Goal: Task Accomplishment & Management: Manage account settings

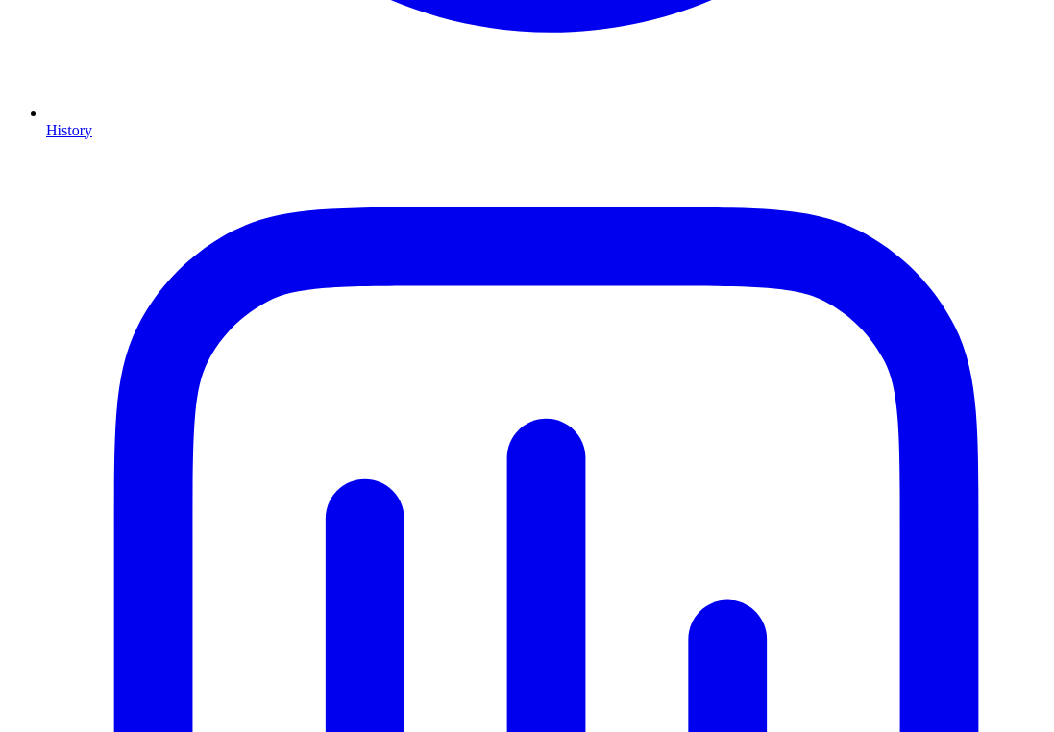
scroll to position [1085, 0]
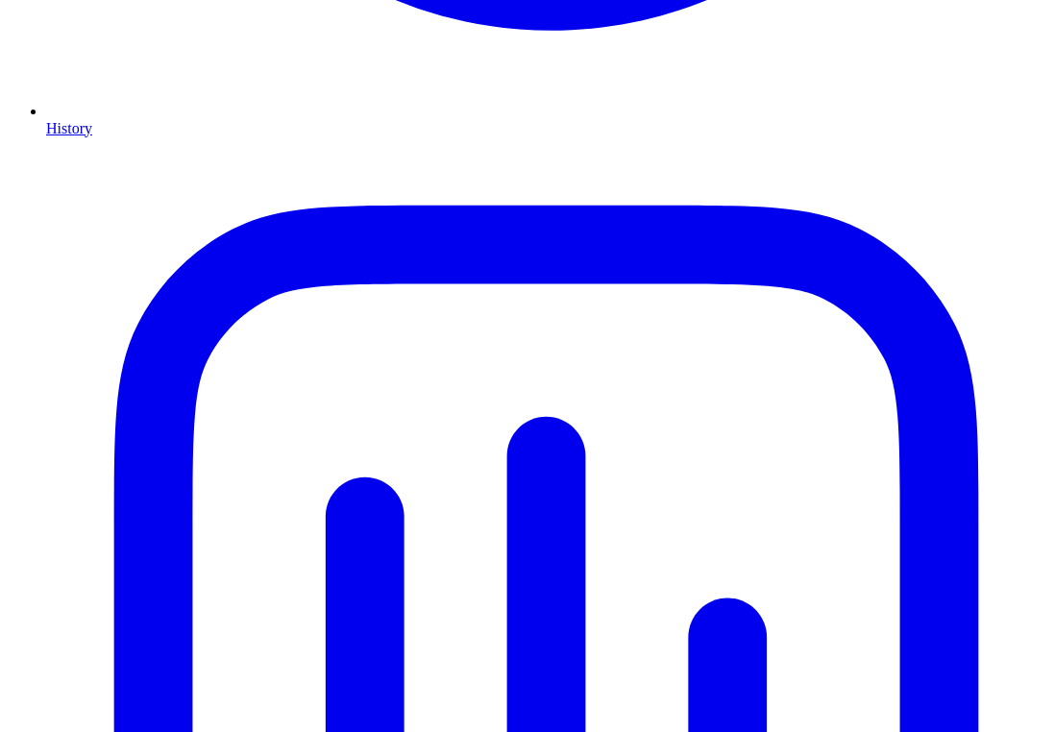
drag, startPoint x: 461, startPoint y: 339, endPoint x: 390, endPoint y: 340, distance: 71.1
copy div "Account ID:"
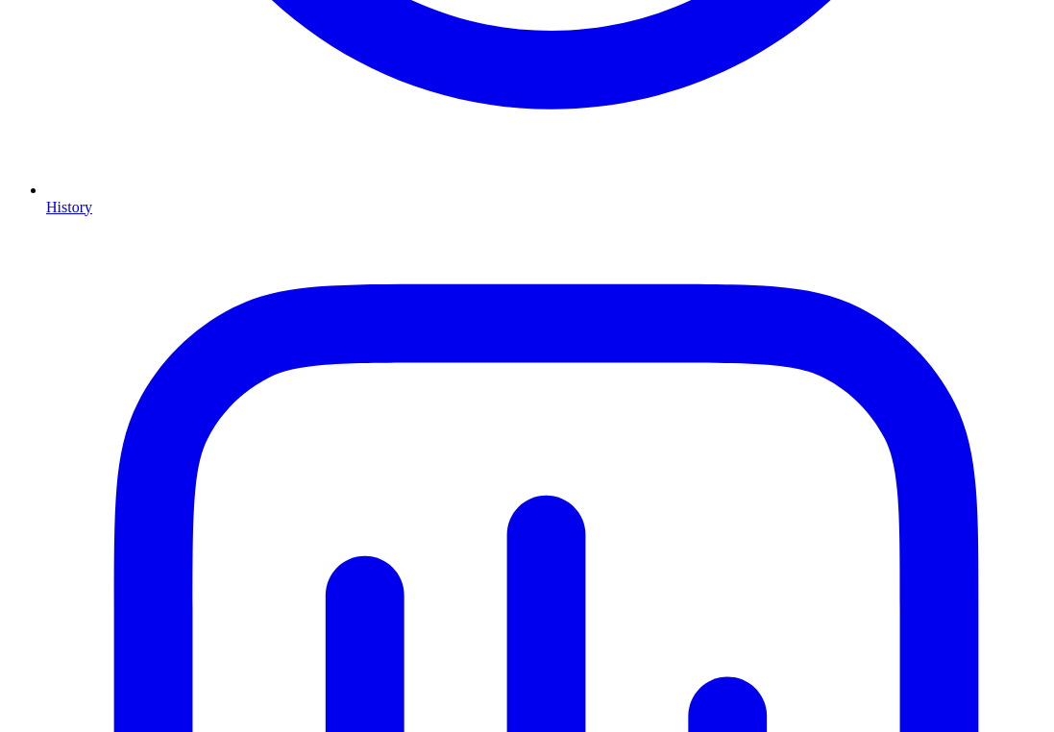
scroll to position [995, 0]
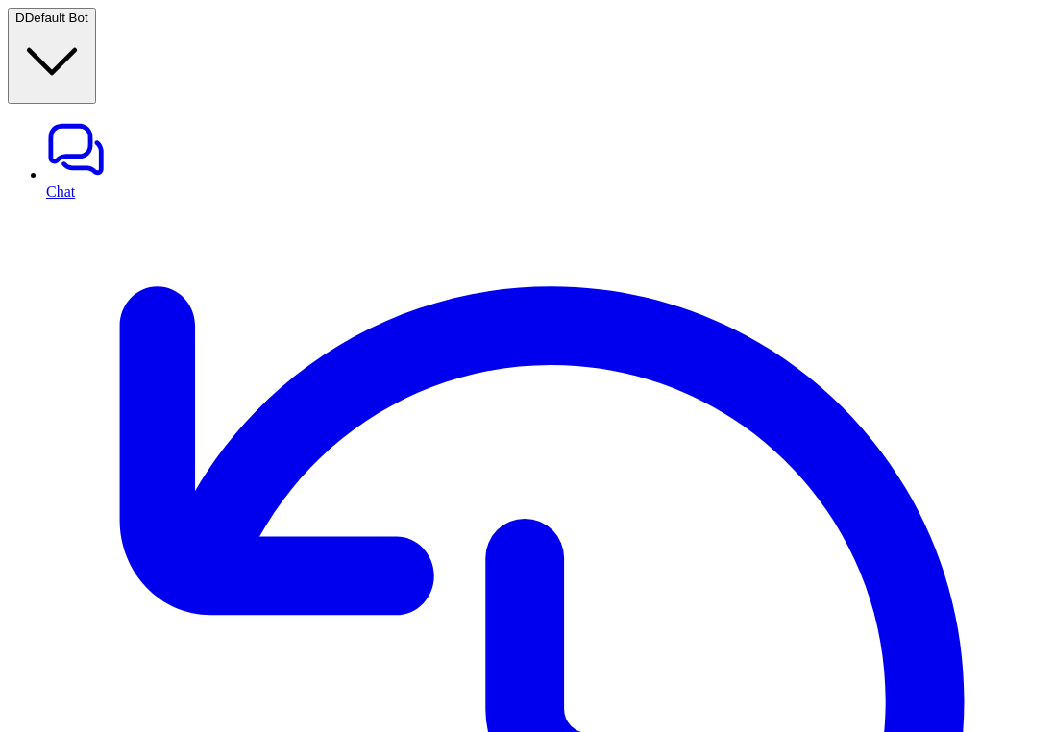
scroll to position [995, 0]
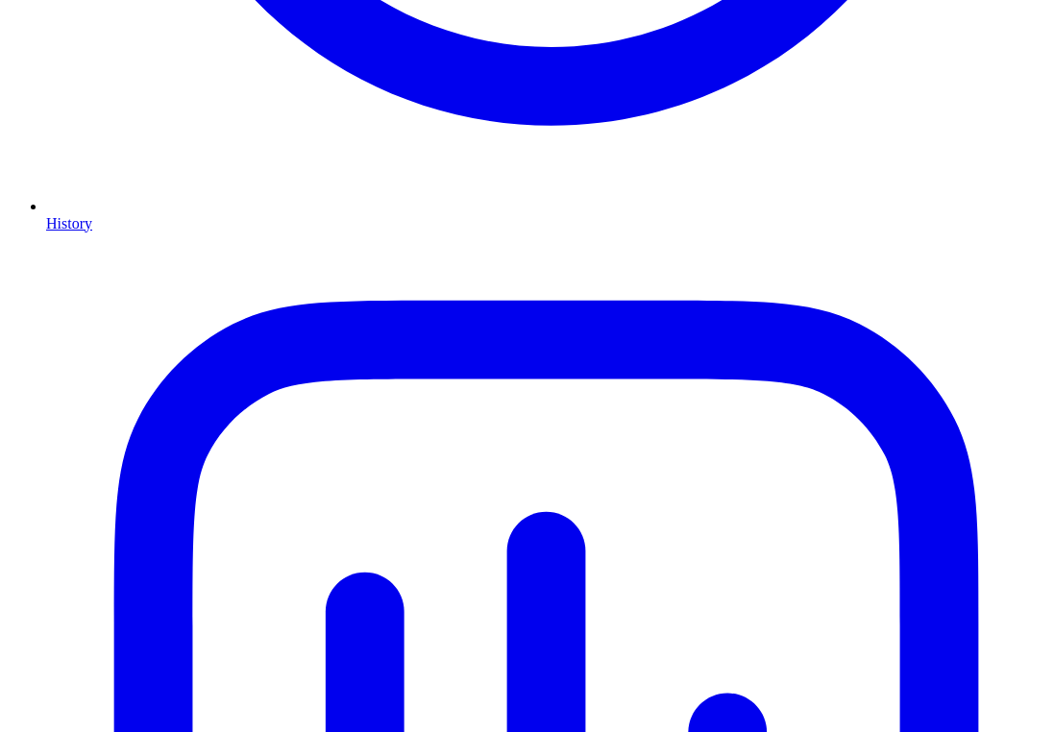
scroll to position [1017, 0]
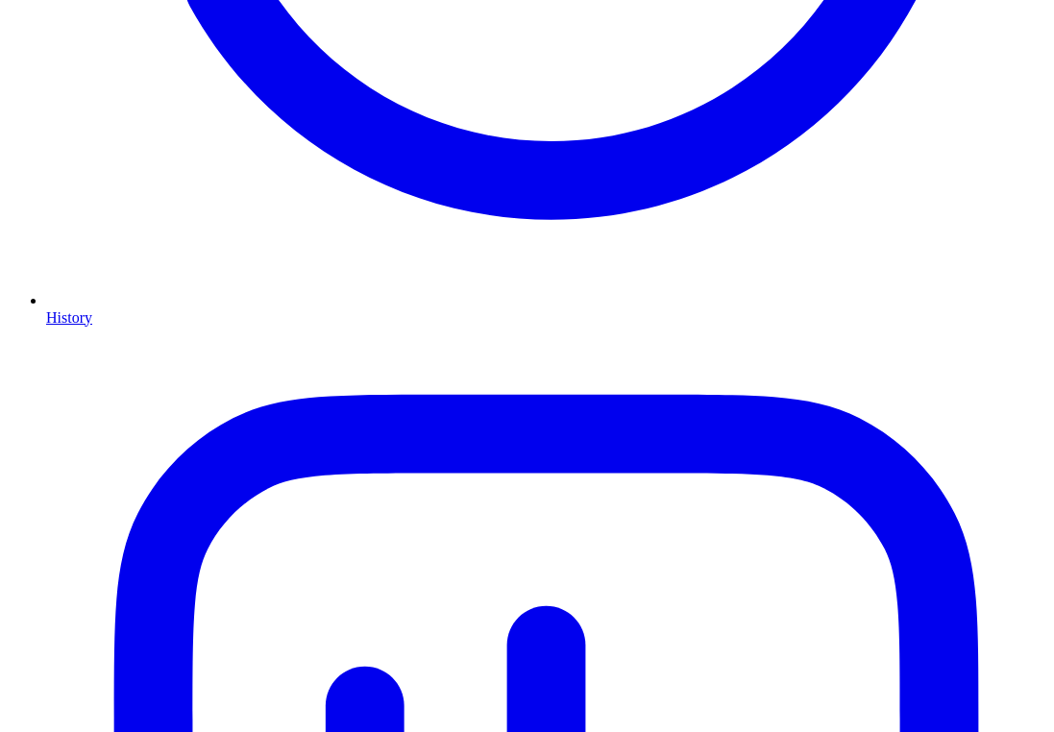
scroll to position [910, 0]
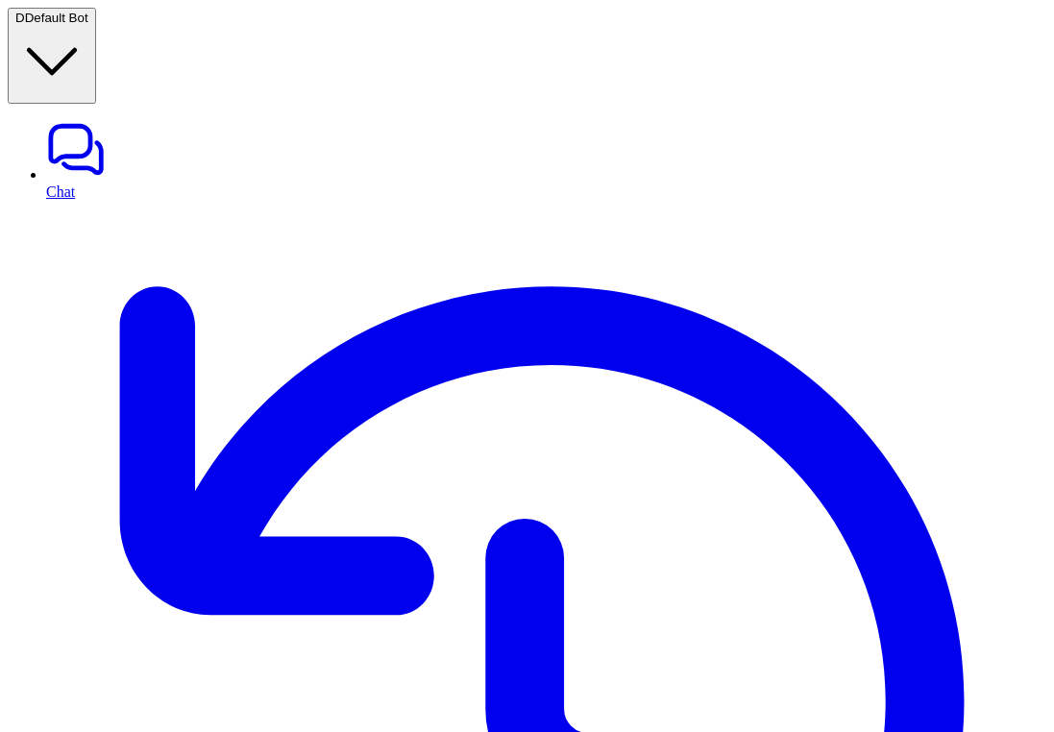
scroll to position [968, 0]
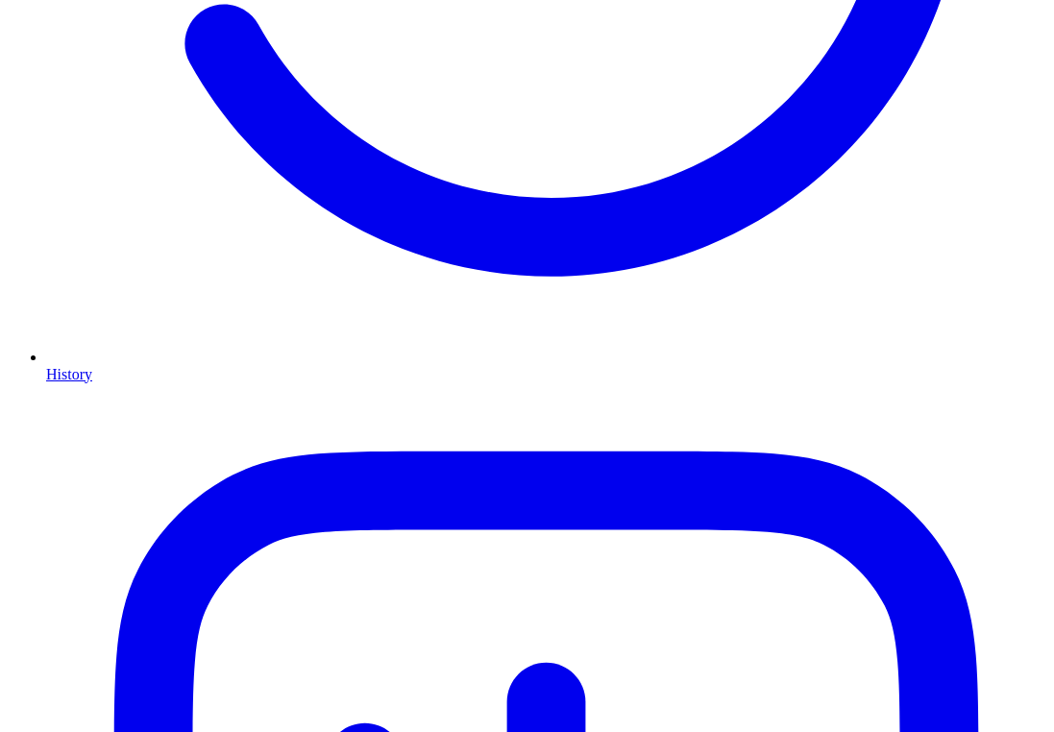
scroll to position [1017, 0]
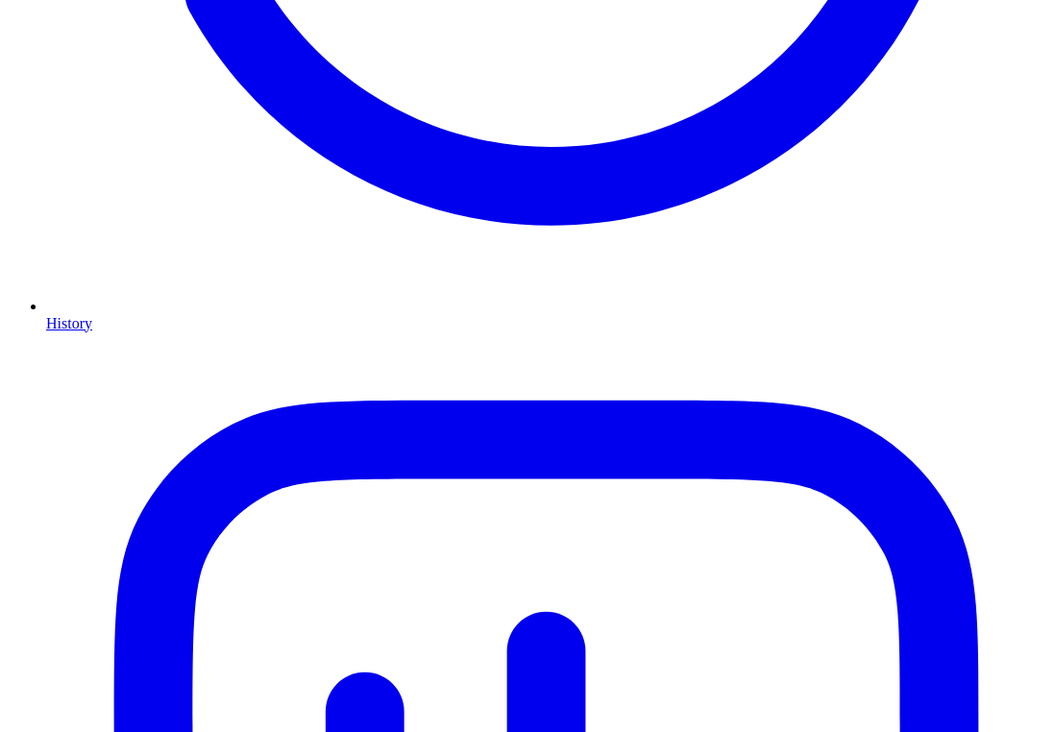
scroll to position [869, 0]
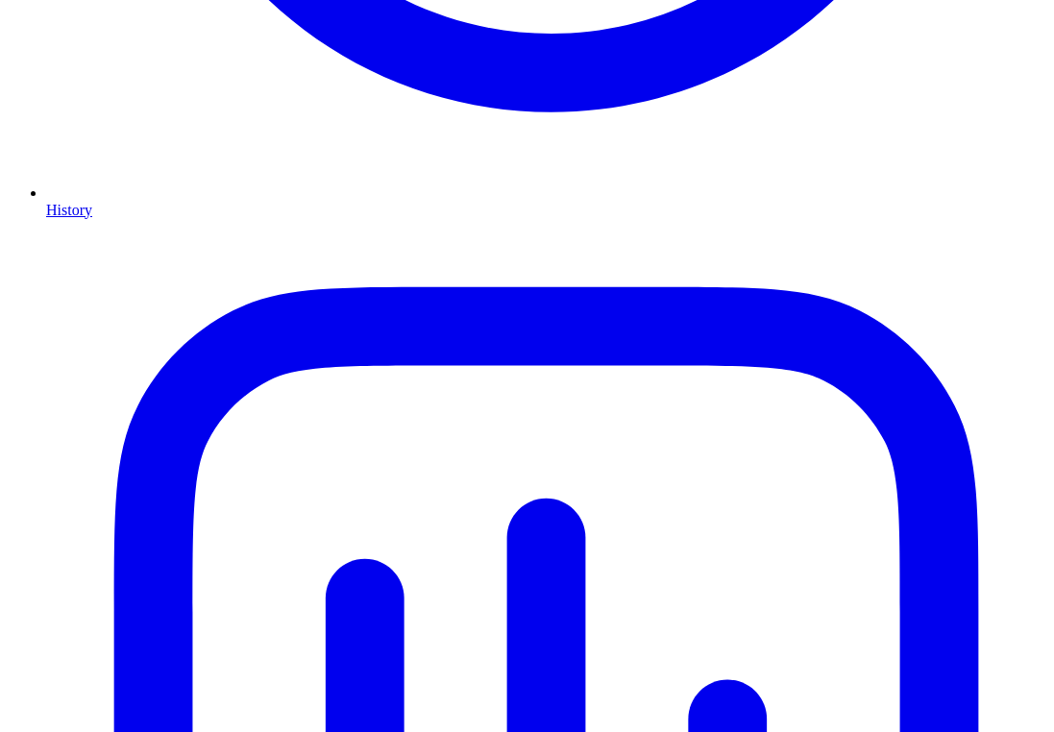
scroll to position [987, 0]
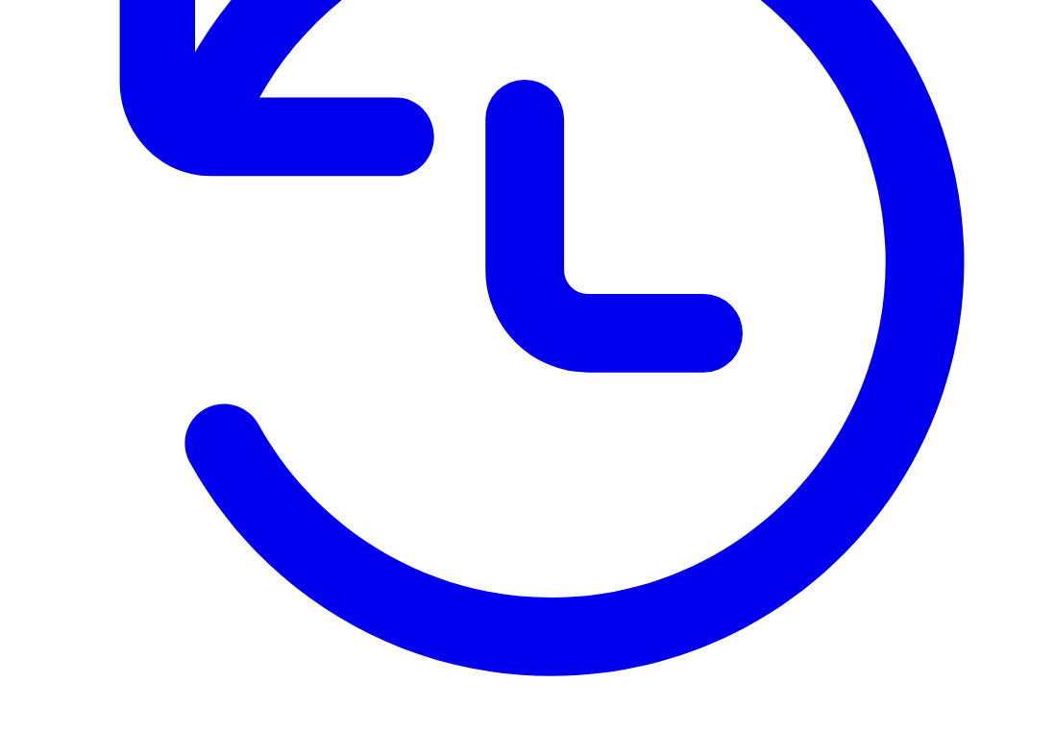
scroll to position [409, 0]
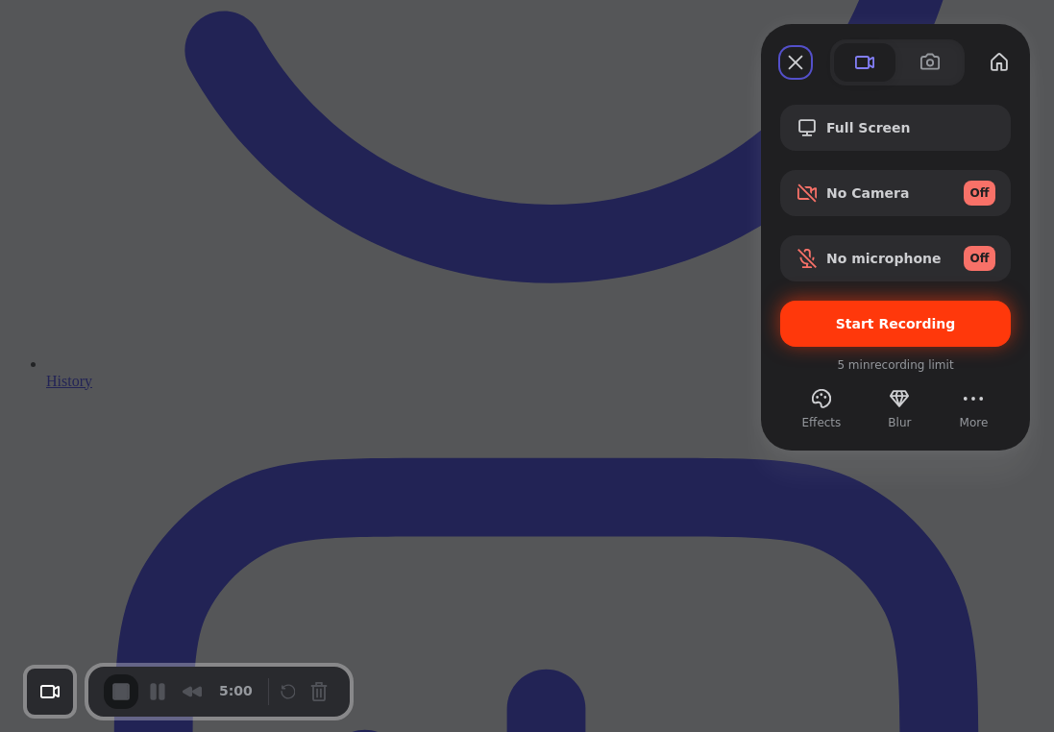
click at [905, 318] on span "Start Recording" at bounding box center [896, 323] width 120 height 15
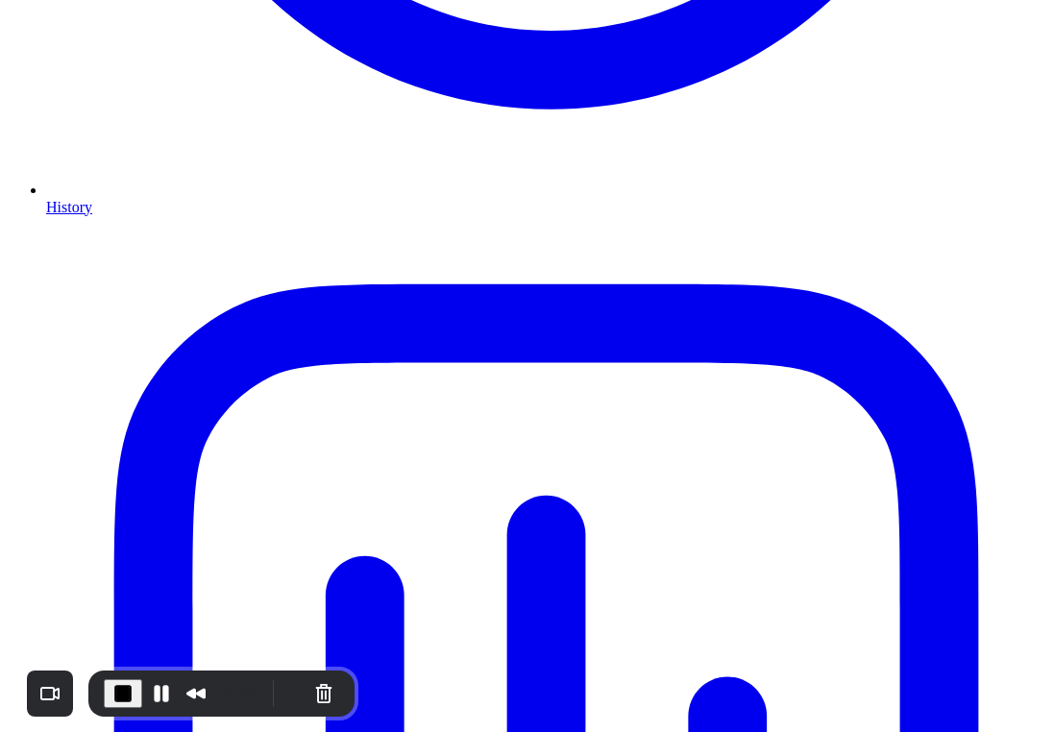
scroll to position [1067, 0]
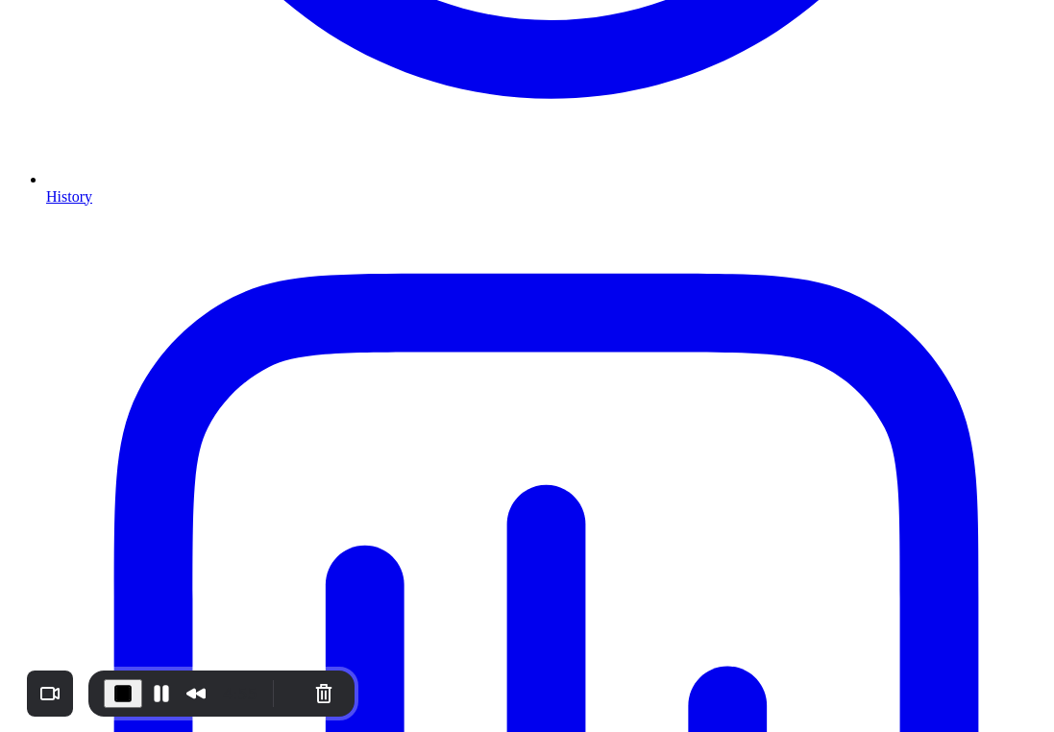
scroll to position [968, 0]
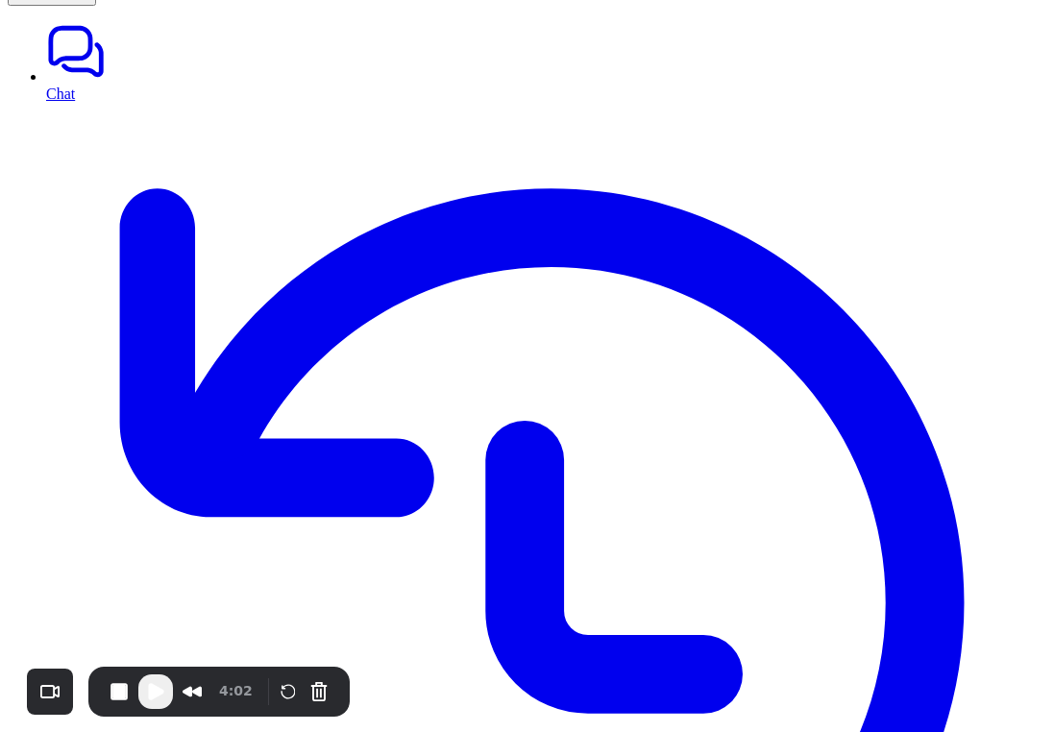
scroll to position [0, 0]
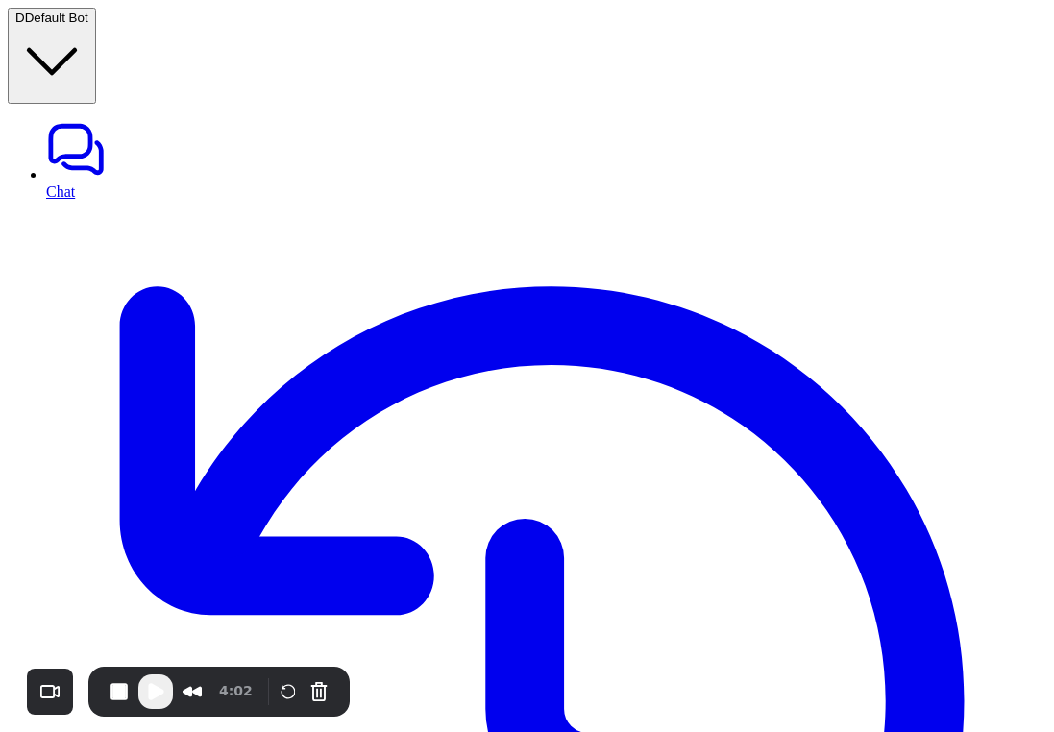
click at [322, 685] on button "Cancel Recording" at bounding box center [319, 692] width 31 height 31
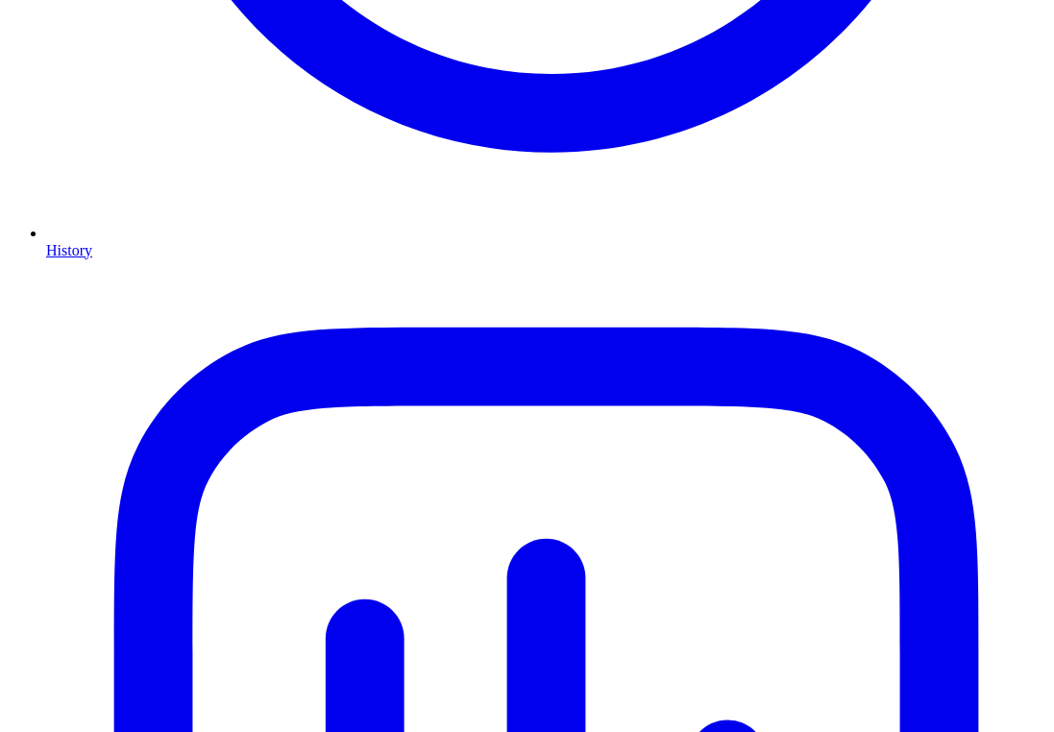
scroll to position [967, 0]
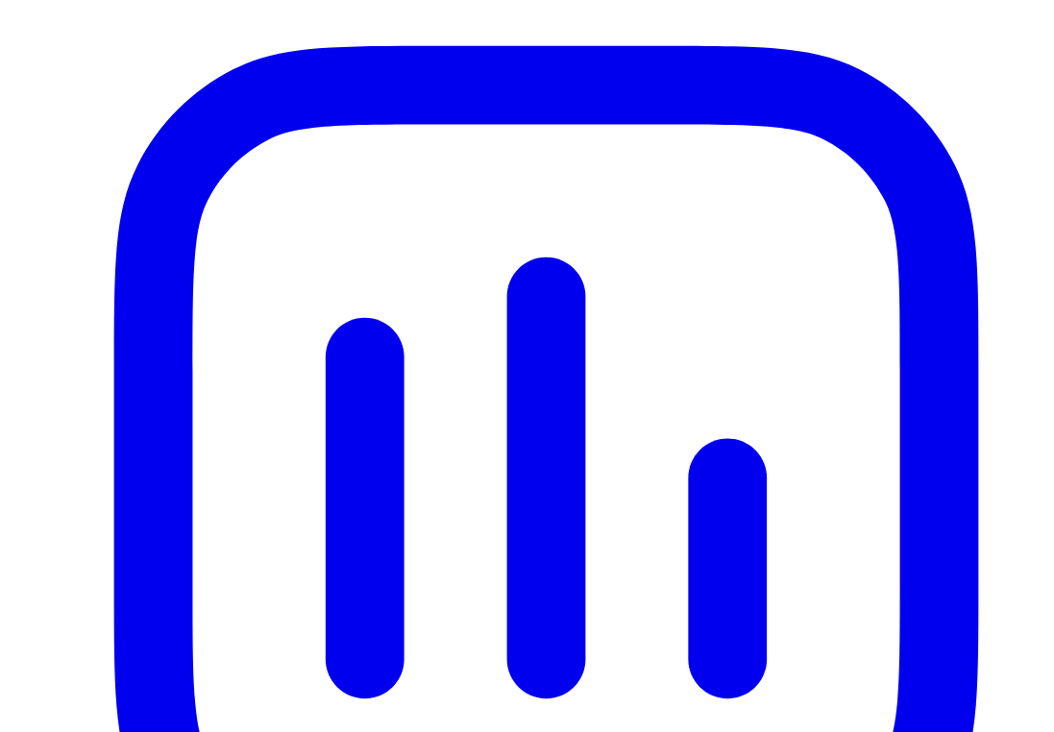
scroll to position [1254, 0]
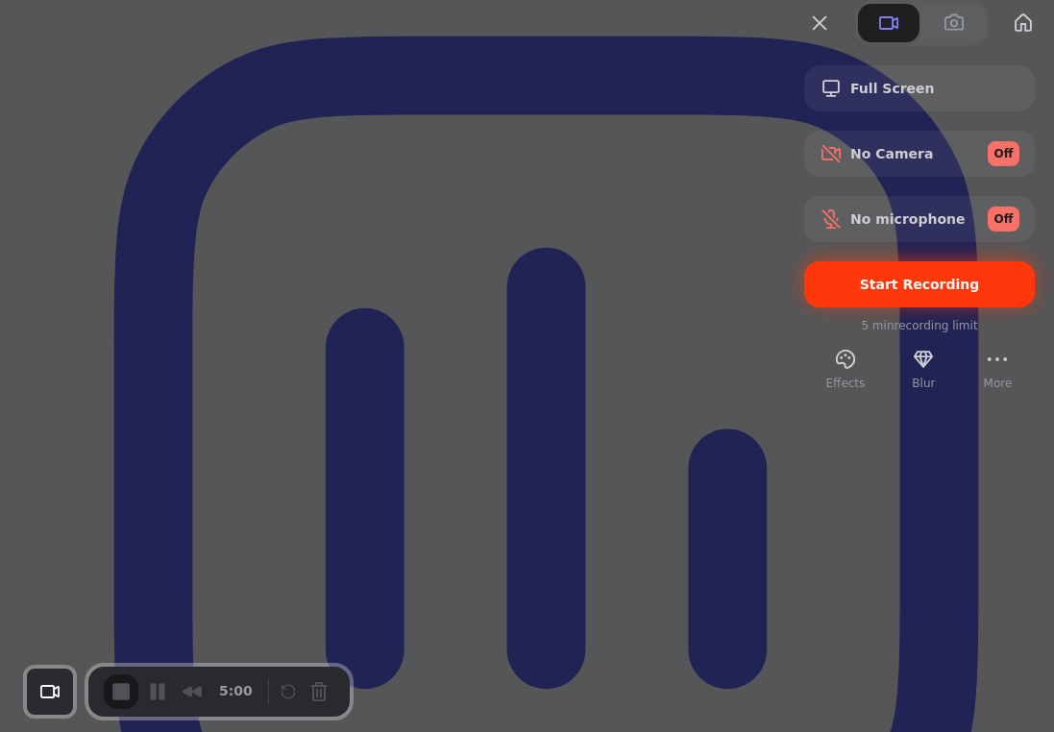
click at [880, 292] on span "Start Recording" at bounding box center [920, 284] width 120 height 15
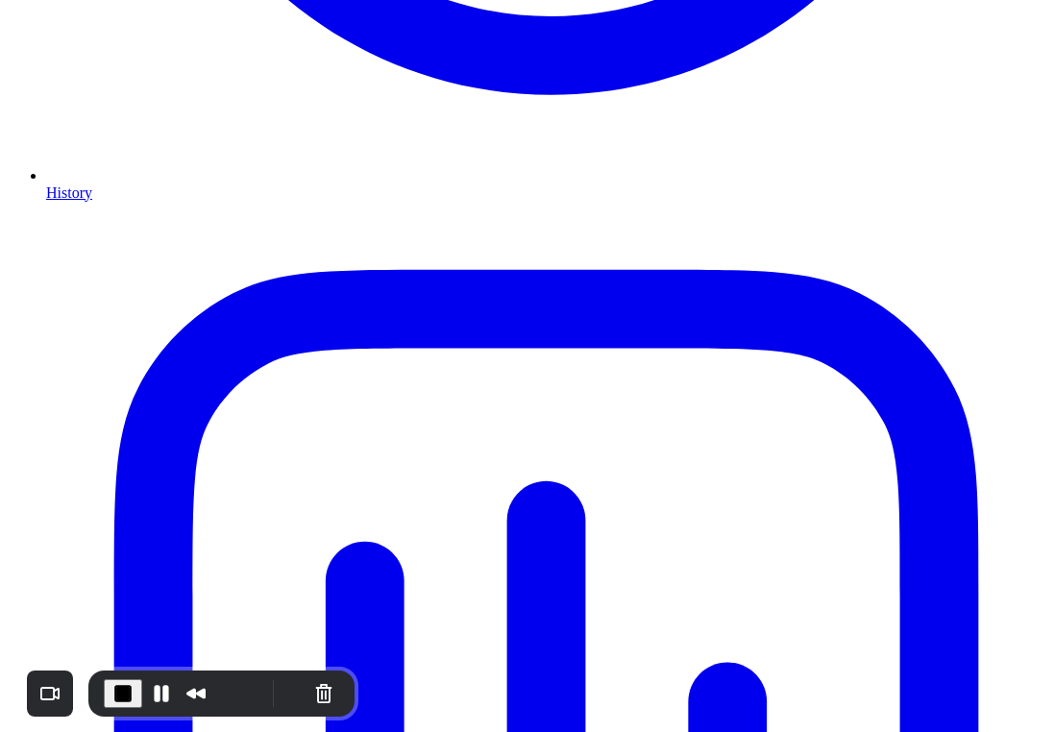
scroll to position [1029, 0]
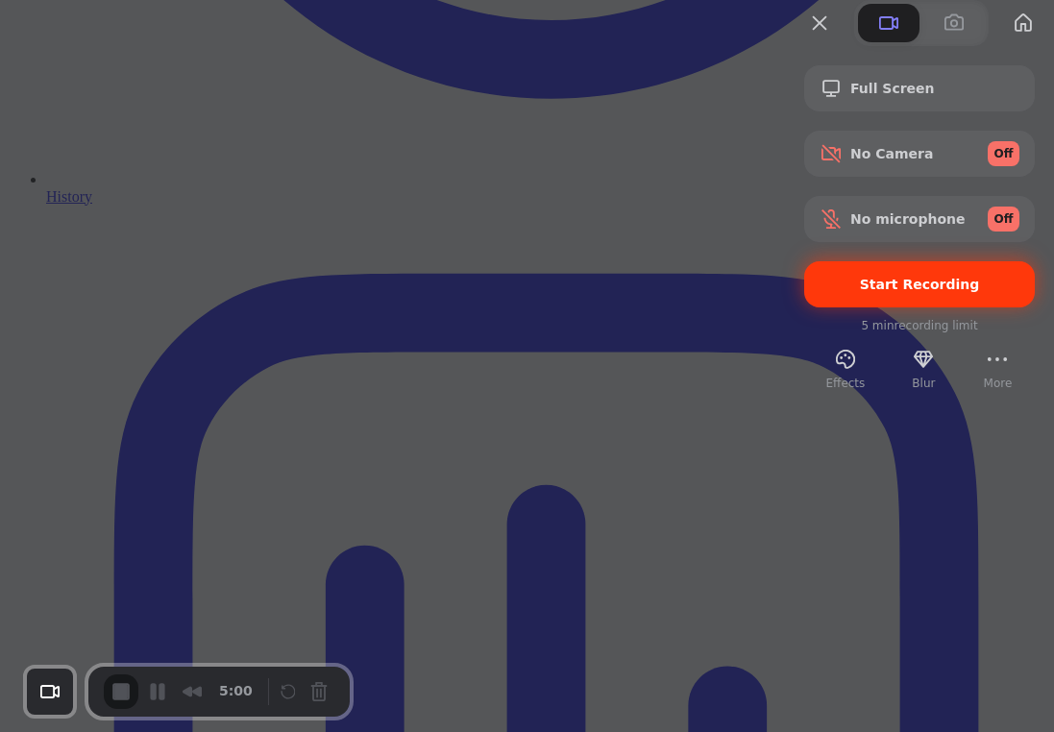
click at [864, 308] on div "Start Recording" at bounding box center [920, 284] width 231 height 46
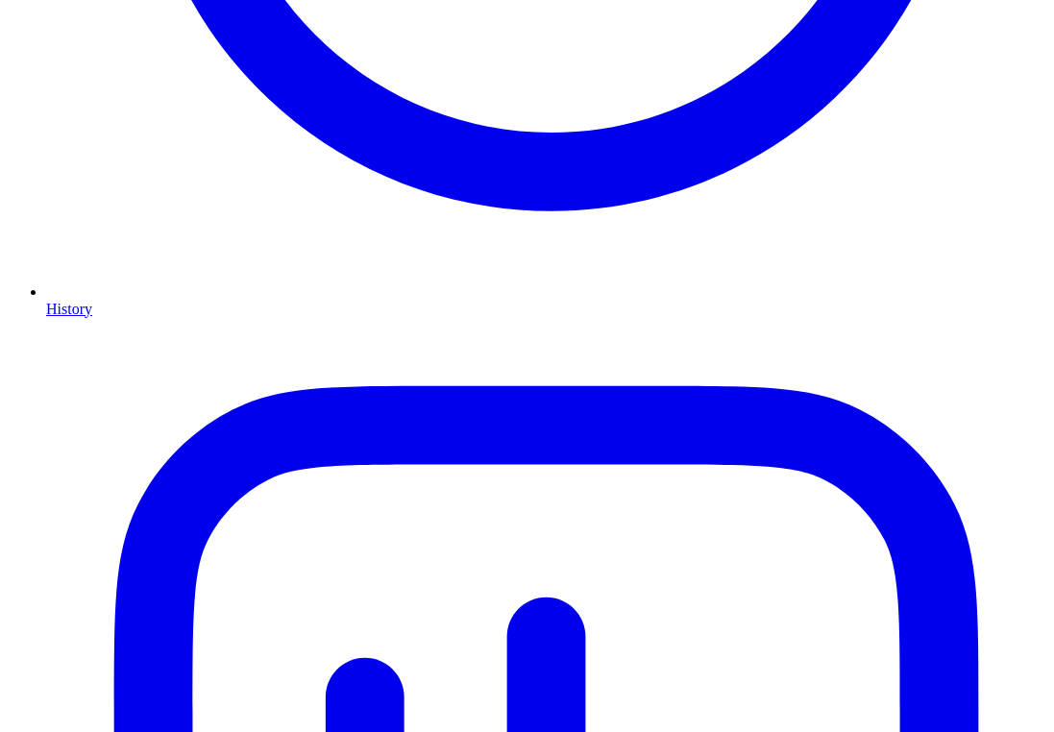
scroll to position [907, 0]
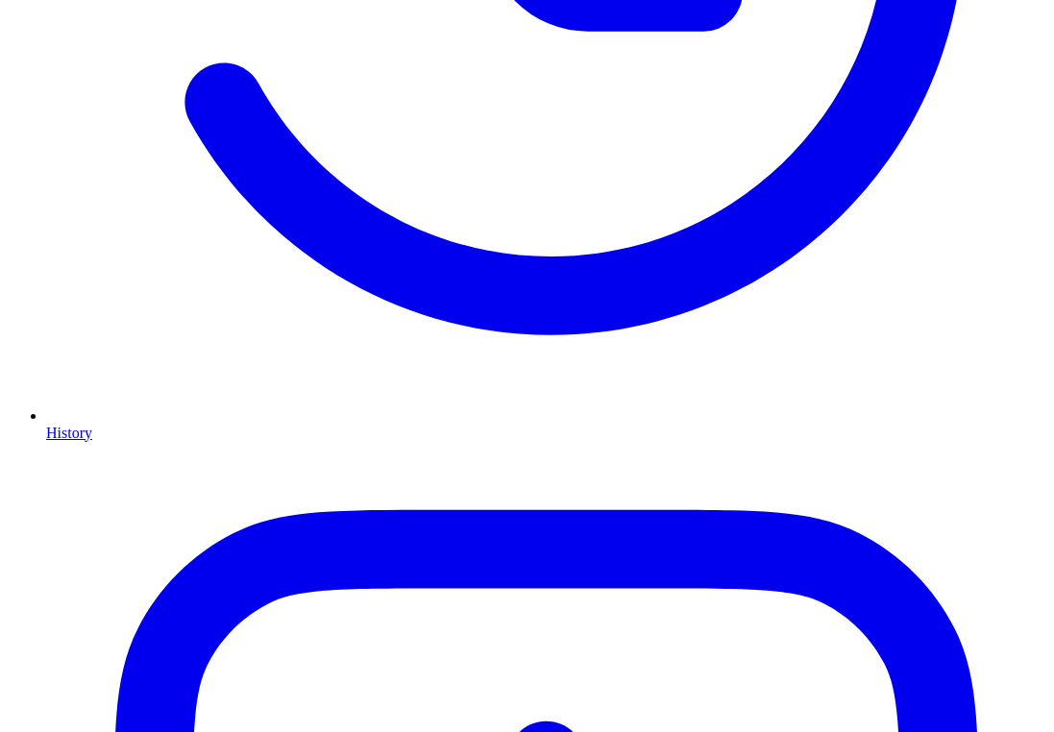
scroll to position [921, 0]
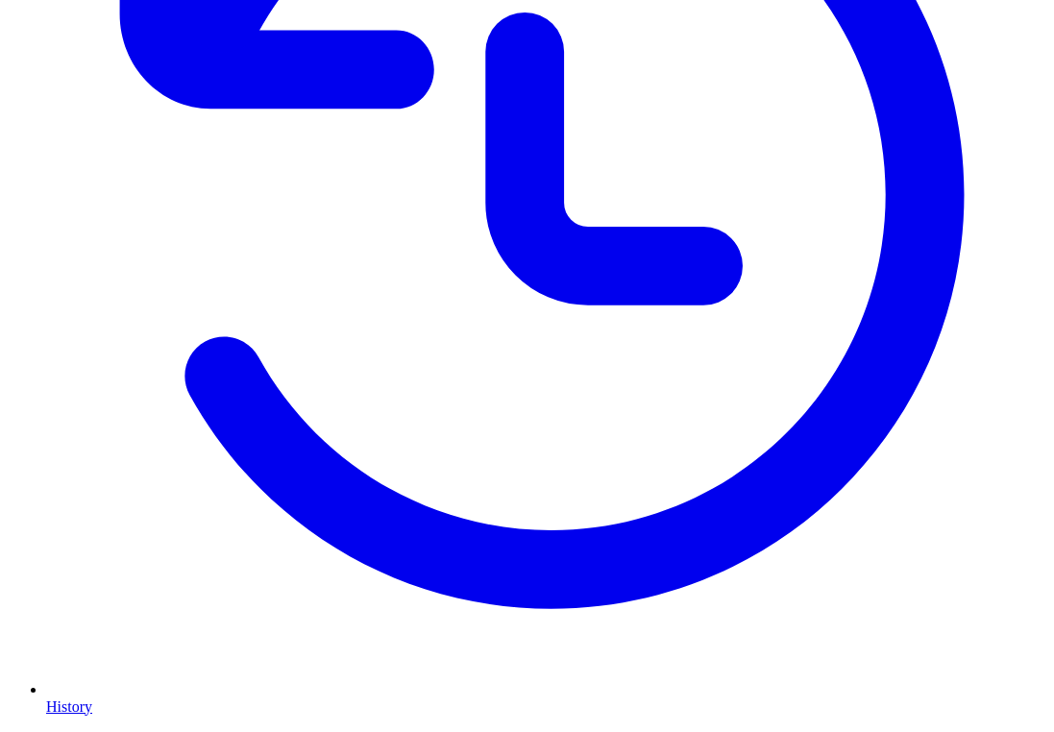
scroll to position [718, 0]
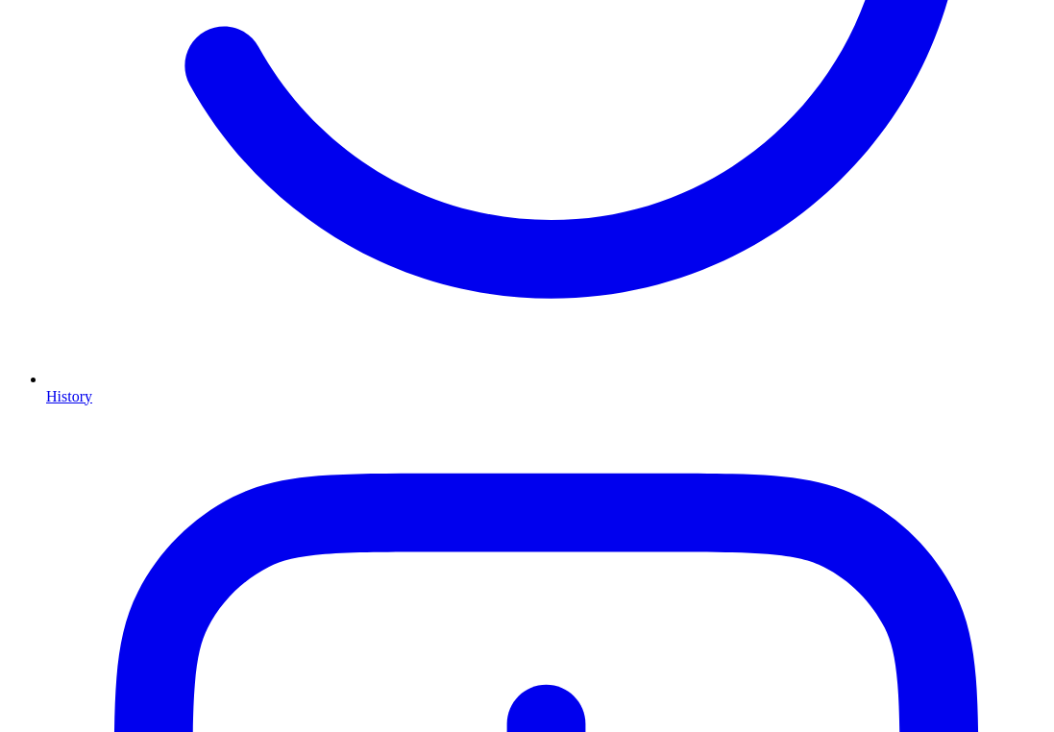
scroll to position [819, 0]
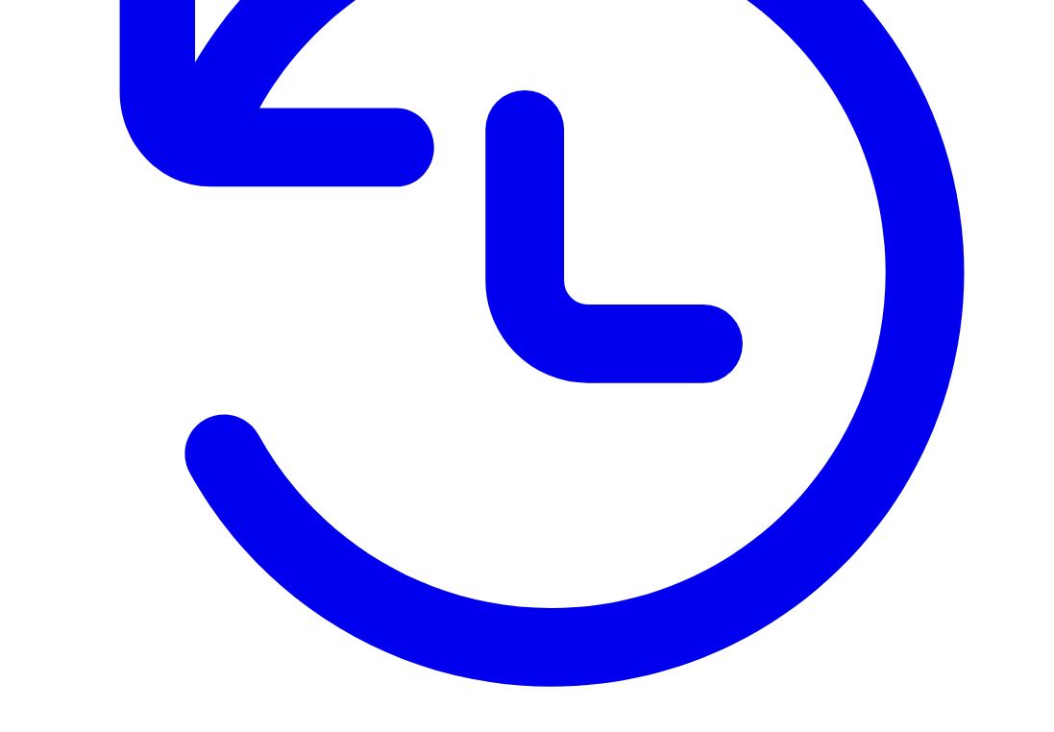
scroll to position [420, 0]
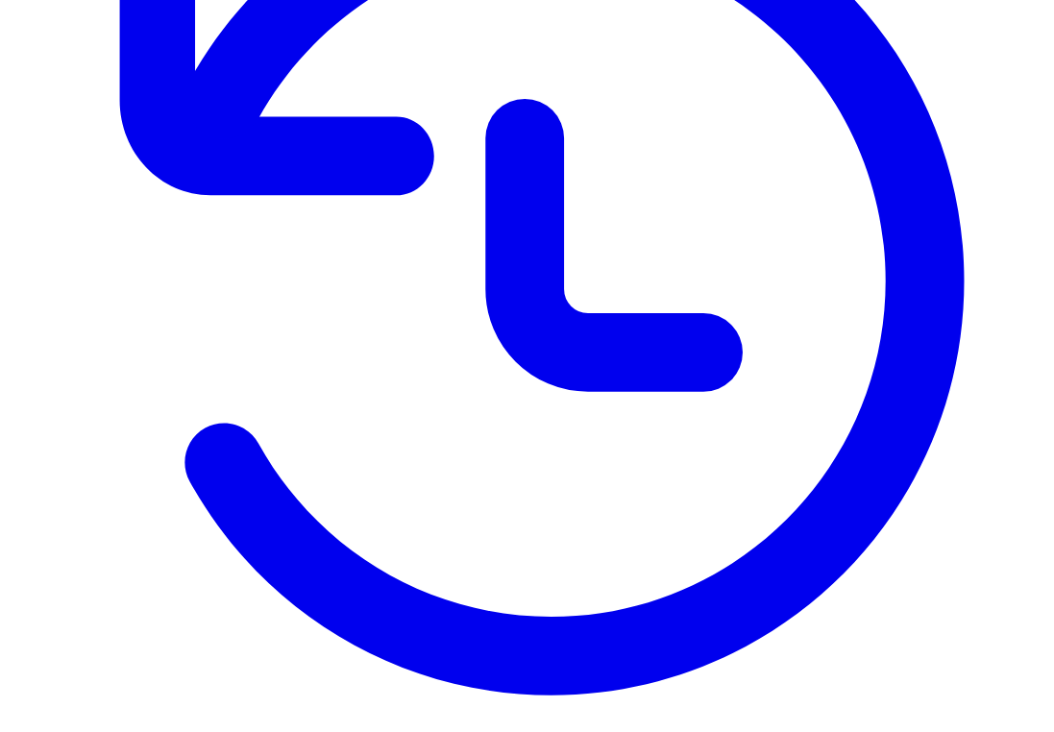
drag, startPoint x: 311, startPoint y: 324, endPoint x: 457, endPoint y: 351, distance: 147.6
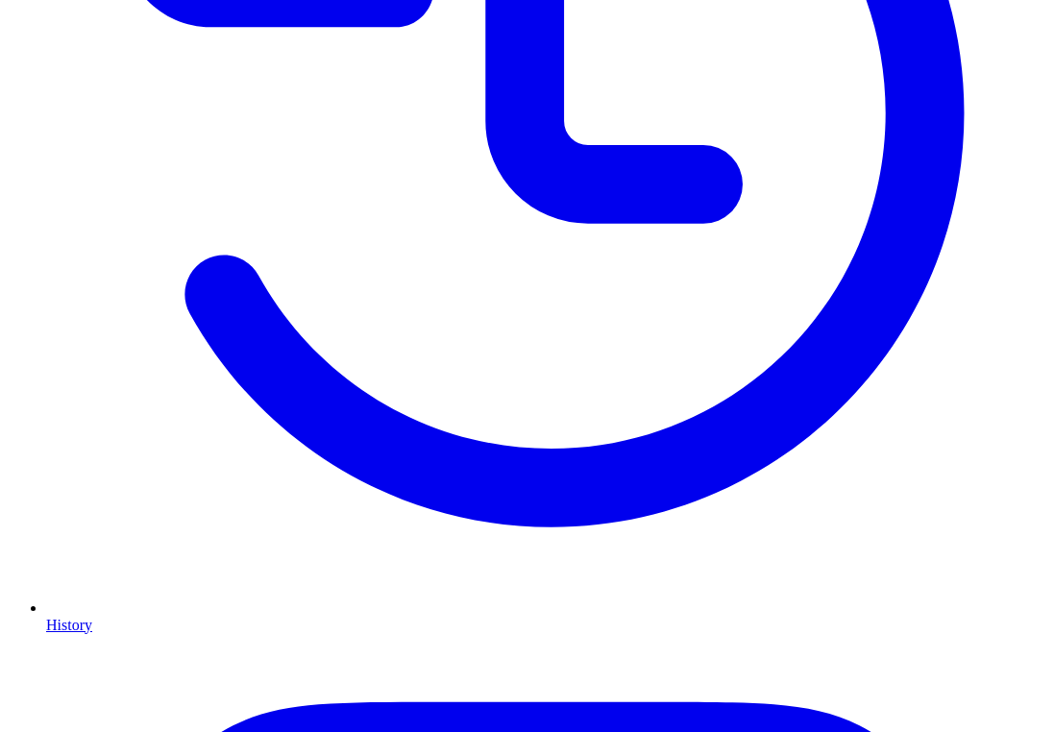
scroll to position [587, 0]
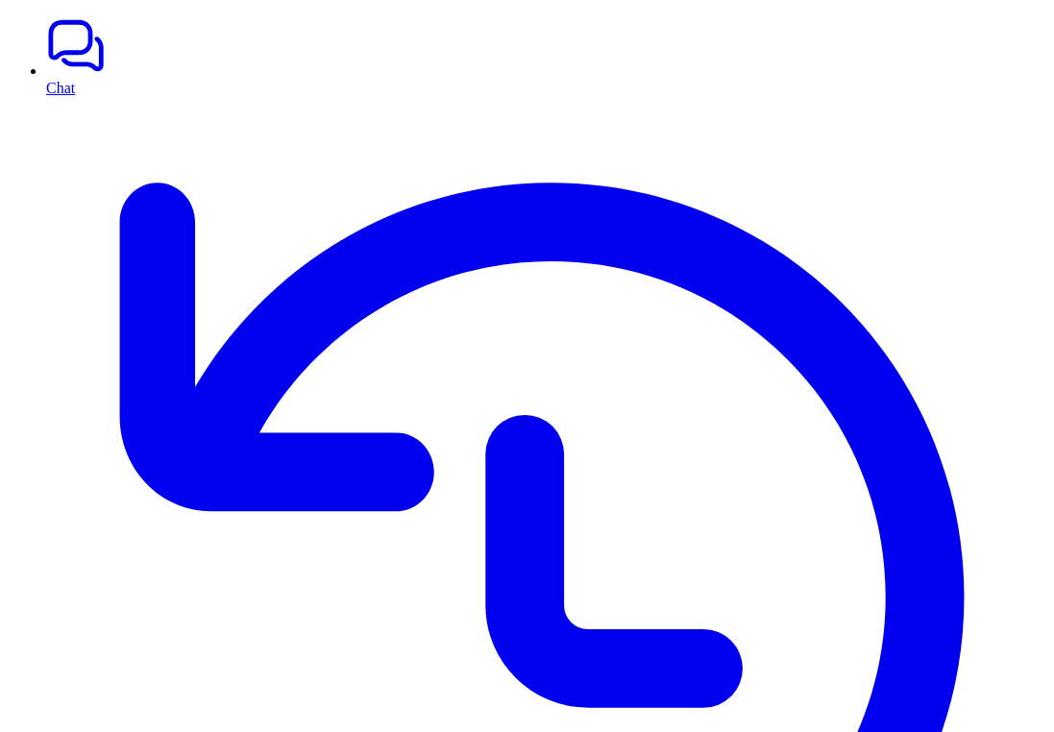
scroll to position [46, 0]
